Goal: Task Accomplishment & Management: Manage account settings

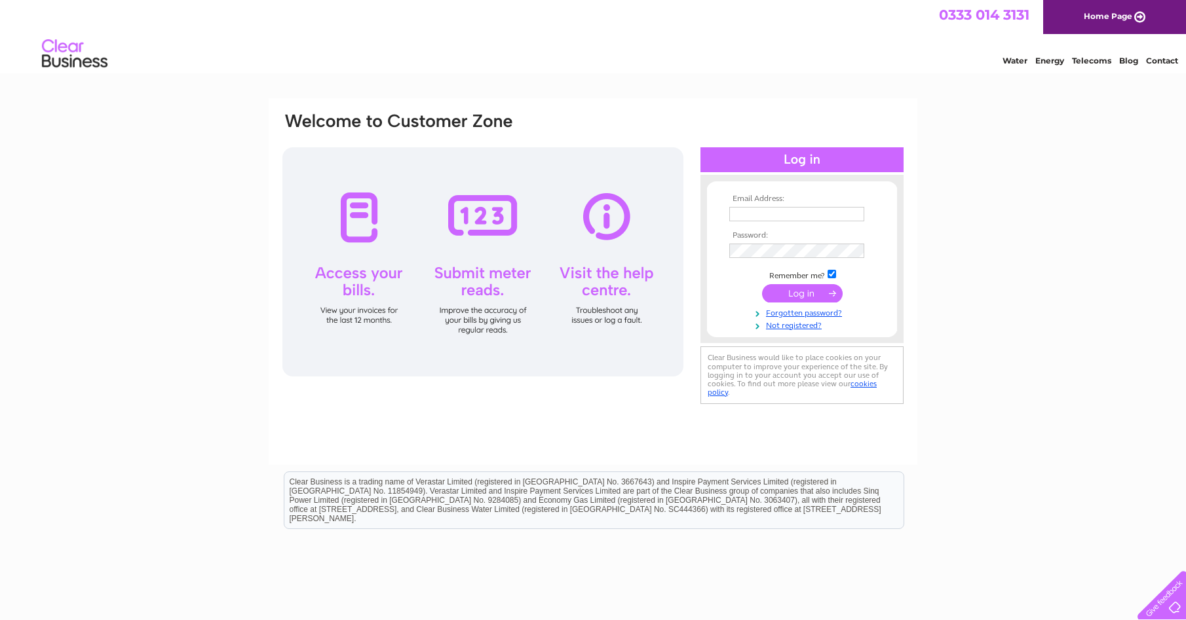
type input "moffatclinic@gmail.com"
click at [808, 295] on input "submit" at bounding box center [802, 293] width 81 height 18
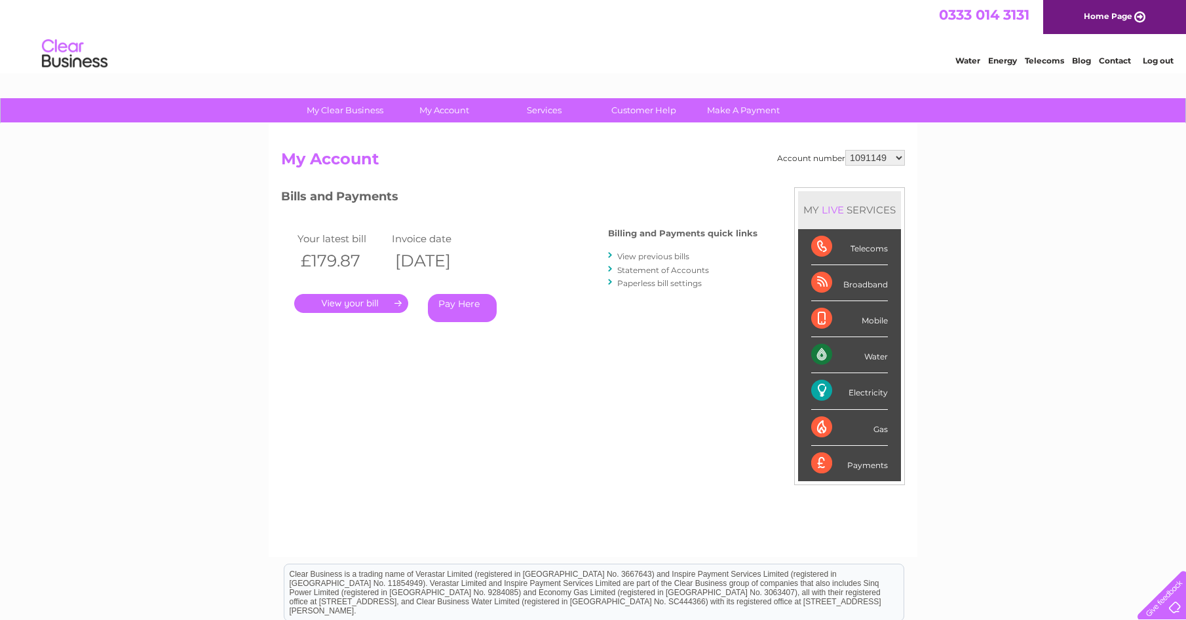
click at [897, 156] on select "1091149 30320612" at bounding box center [875, 158] width 60 height 16
select select "30320612"
click at [379, 300] on link "." at bounding box center [351, 303] width 114 height 19
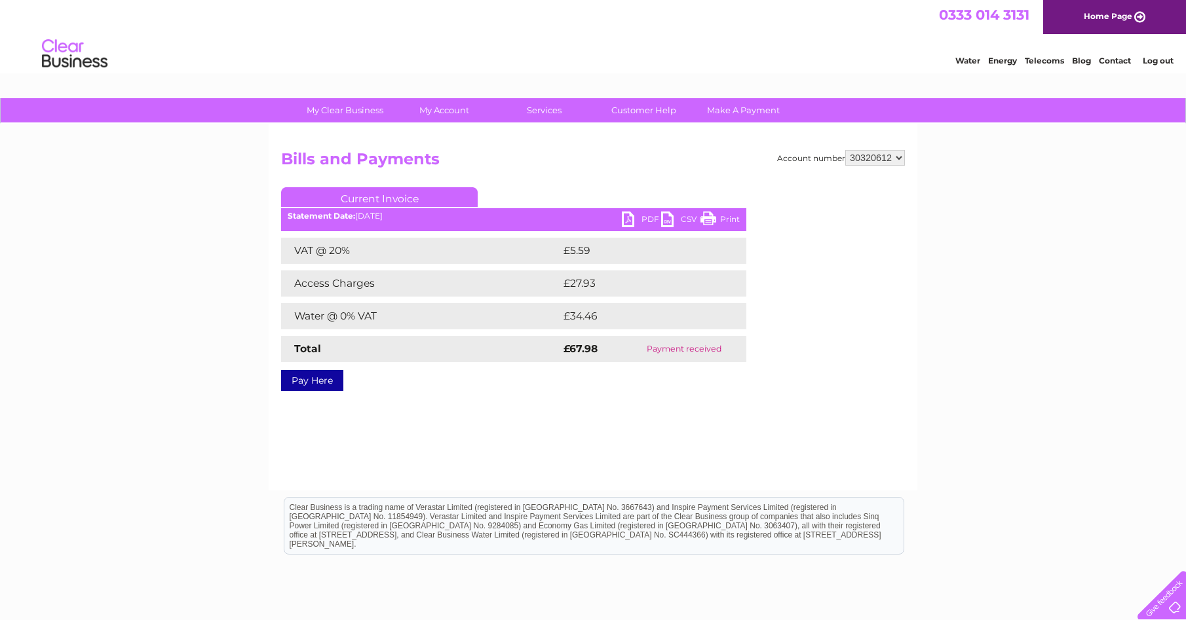
click at [641, 218] on link "PDF" at bounding box center [641, 221] width 39 height 19
